Goal: Complete application form: Complete application form

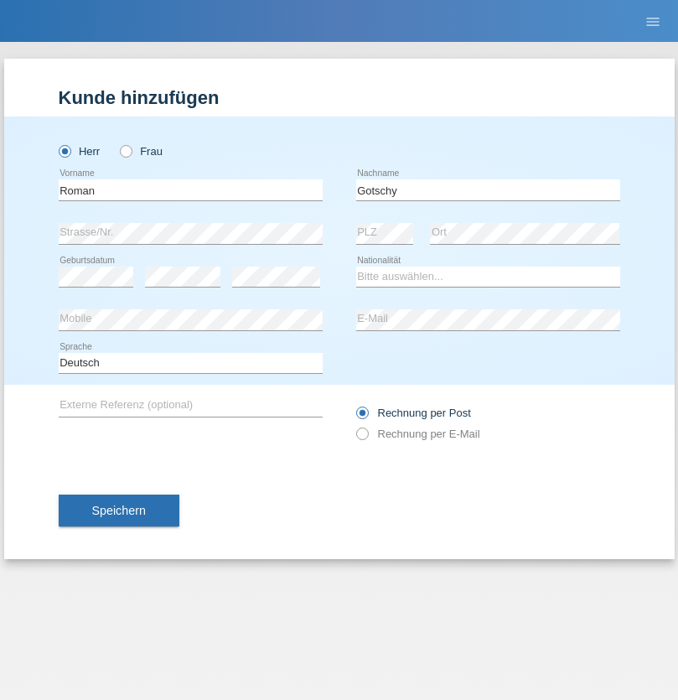
type input "Gotschy"
select select "DE"
select select "C"
select select "29"
select select "04"
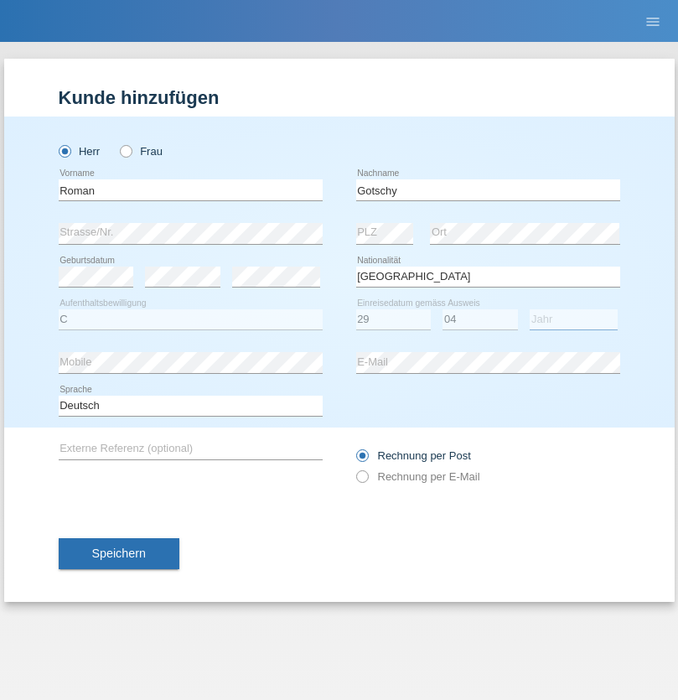
select select "2021"
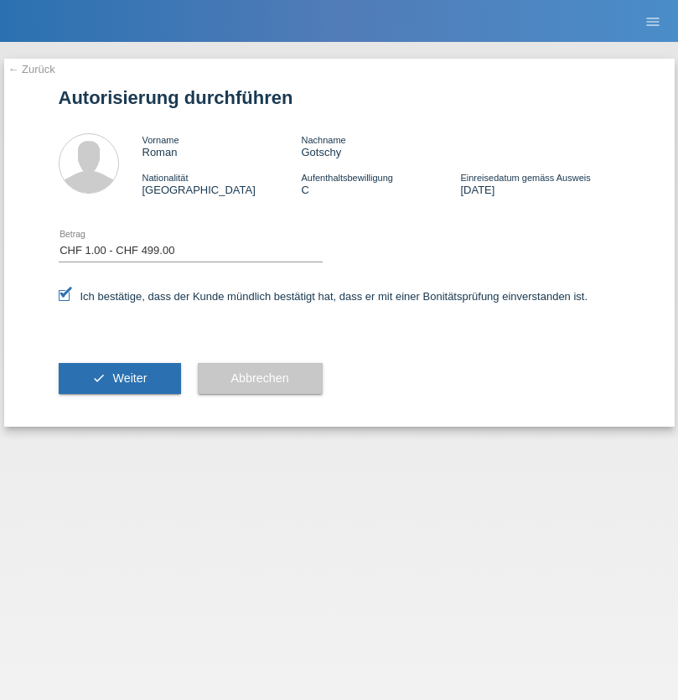
select select "1"
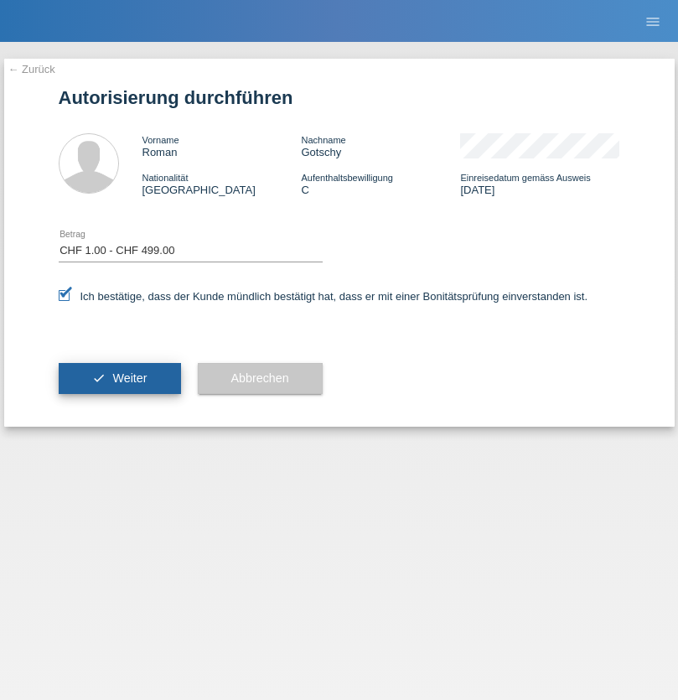
click at [119, 378] on span "Weiter" at bounding box center [129, 377] width 34 height 13
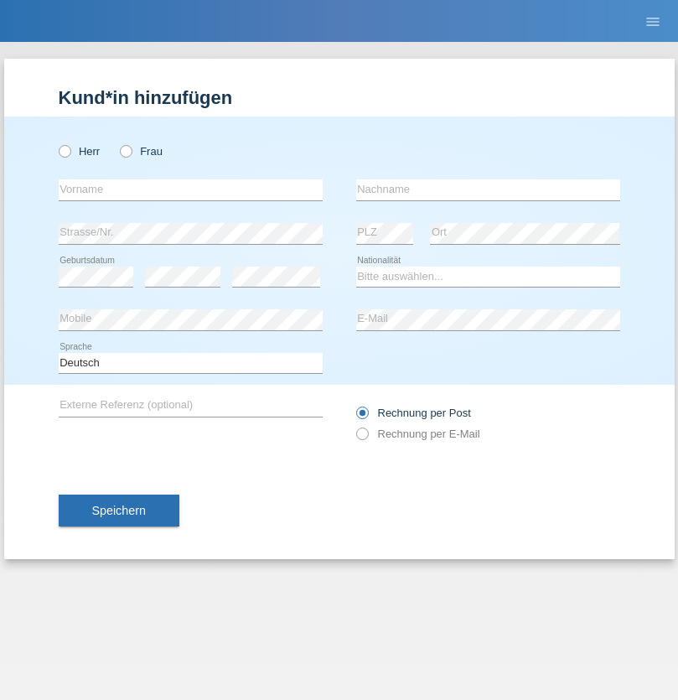
radio input "true"
click at [190, 189] on input "text" at bounding box center [191, 189] width 264 height 21
type input "Ernesto"
click at [488, 189] on input "text" at bounding box center [488, 189] width 264 height 21
type input "Ribeiro"
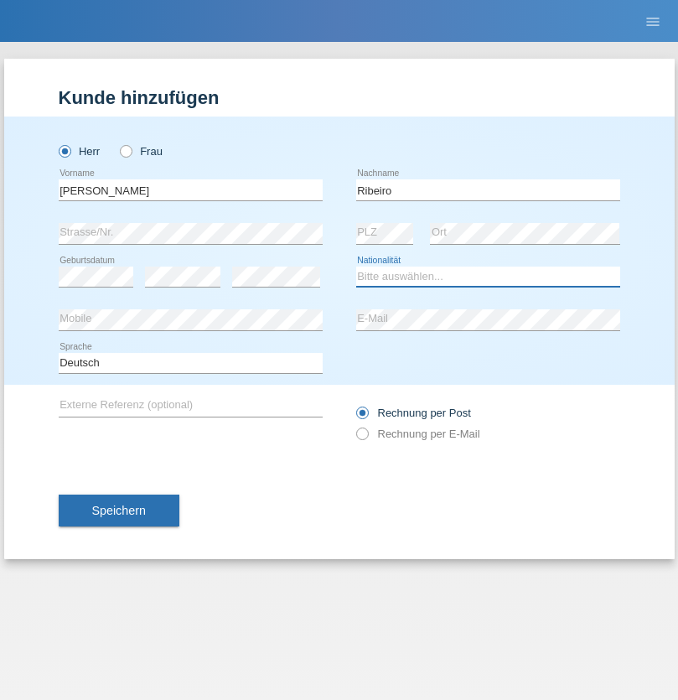
select select "PT"
select select "C"
select select "01"
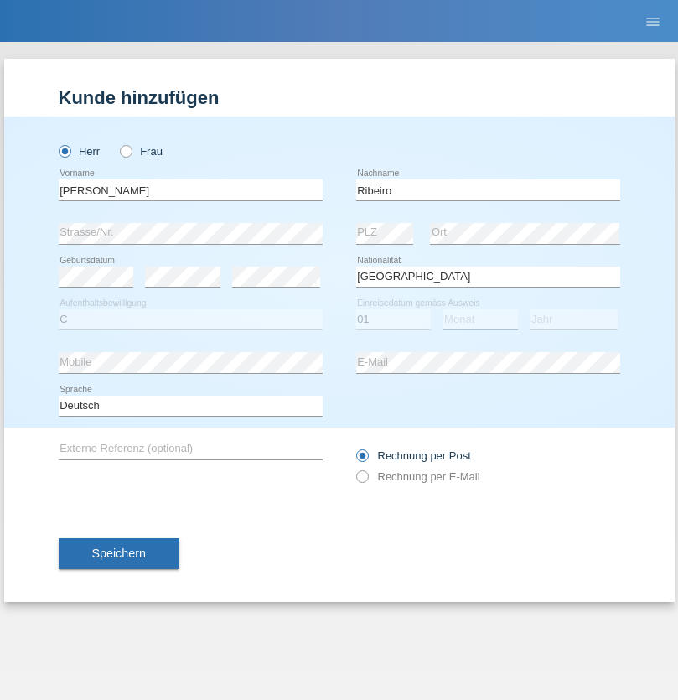
select select "06"
select select "2021"
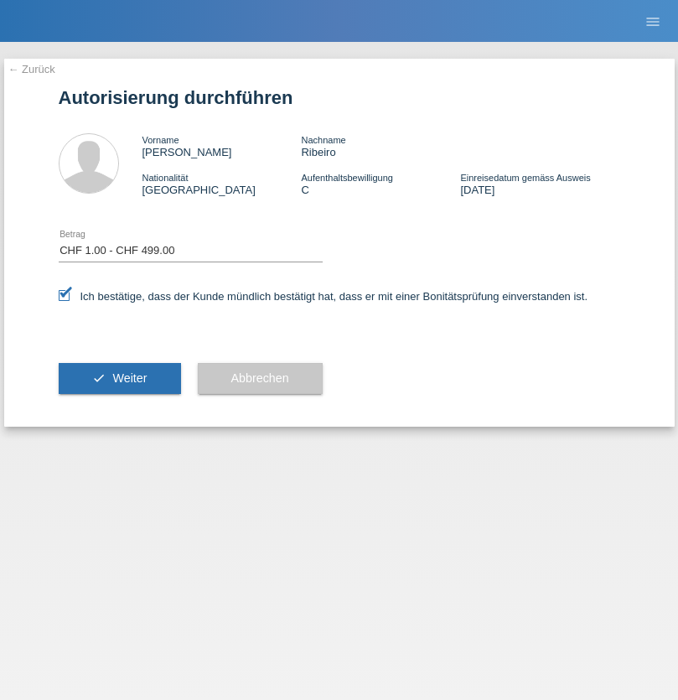
select select "1"
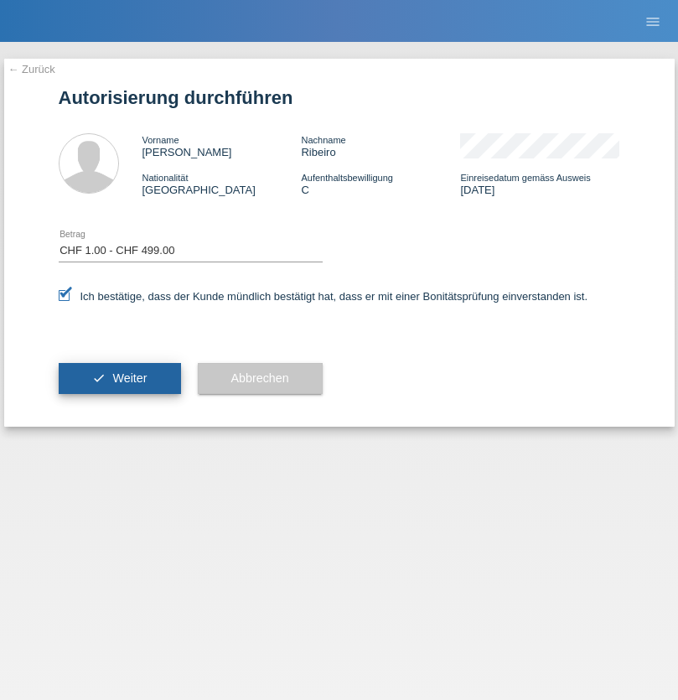
click at [119, 378] on span "Weiter" at bounding box center [129, 377] width 34 height 13
